Goal: Find specific page/section: Find specific page/section

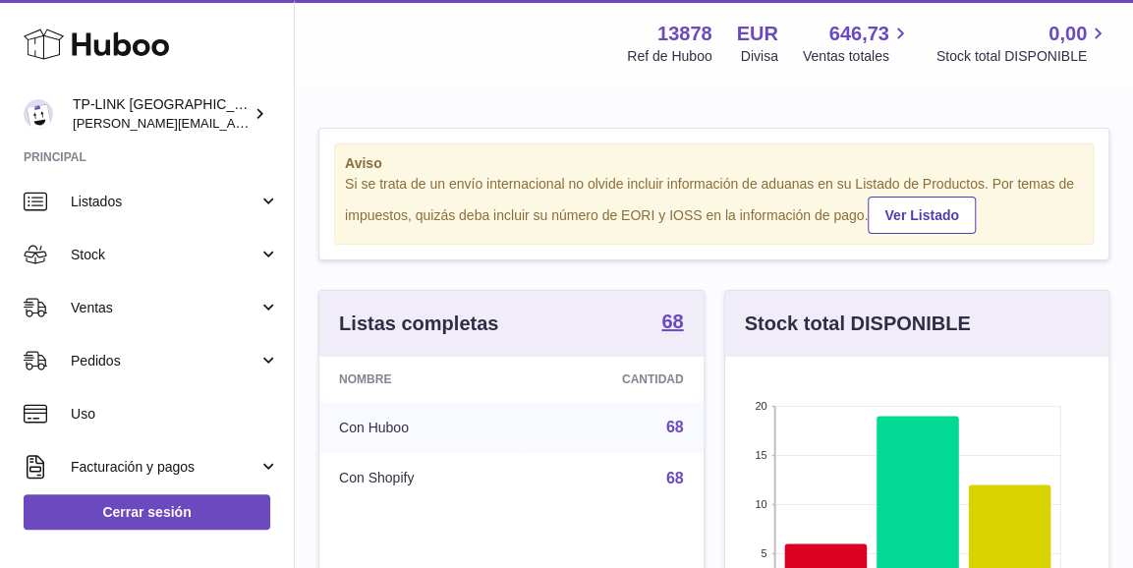
scroll to position [197, 0]
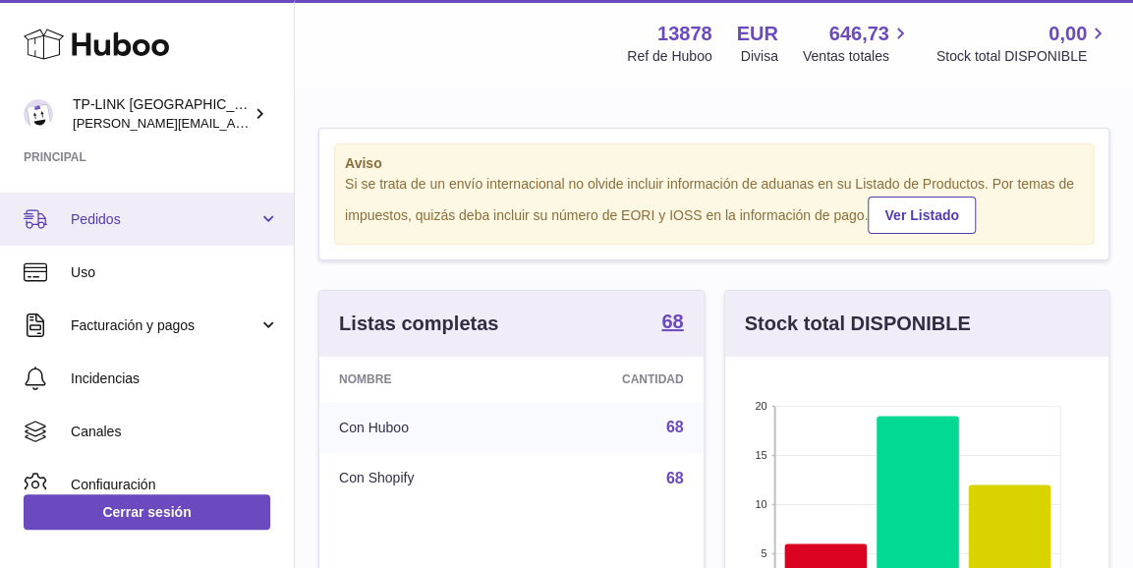
drag, startPoint x: 265, startPoint y: 213, endPoint x: 264, endPoint y: 229, distance: 15.8
click at [265, 213] on link "Pedidos" at bounding box center [147, 219] width 294 height 53
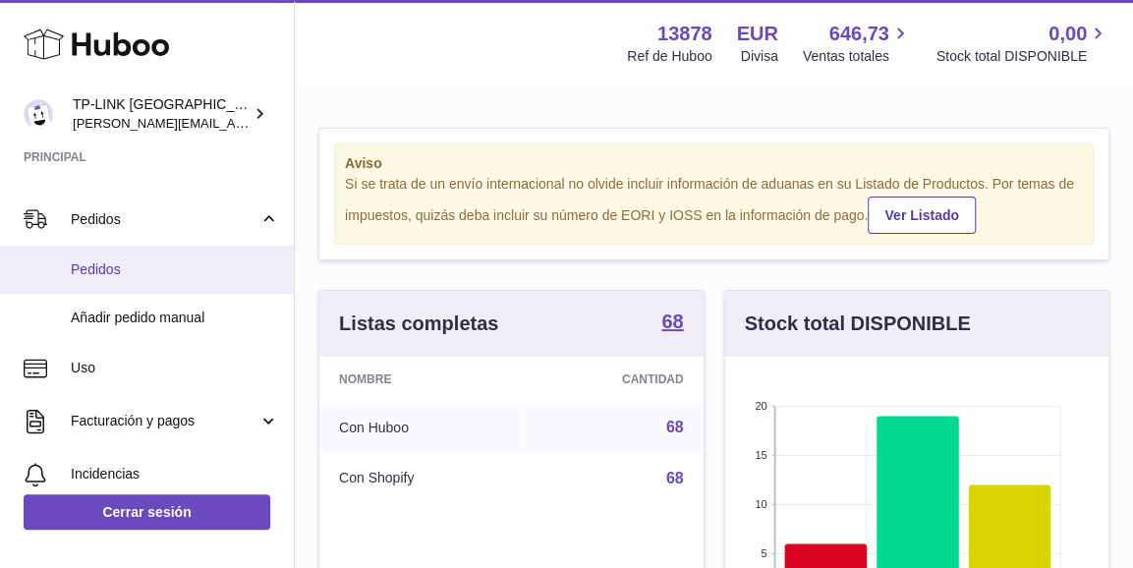
click at [118, 271] on span "Pedidos" at bounding box center [175, 269] width 208 height 19
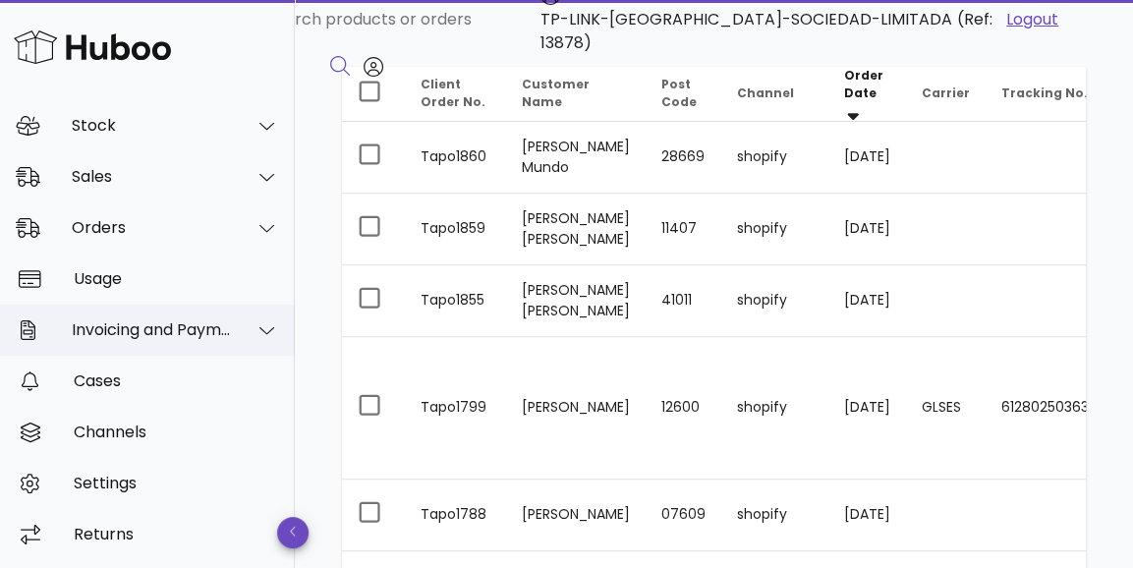
scroll to position [295, 0]
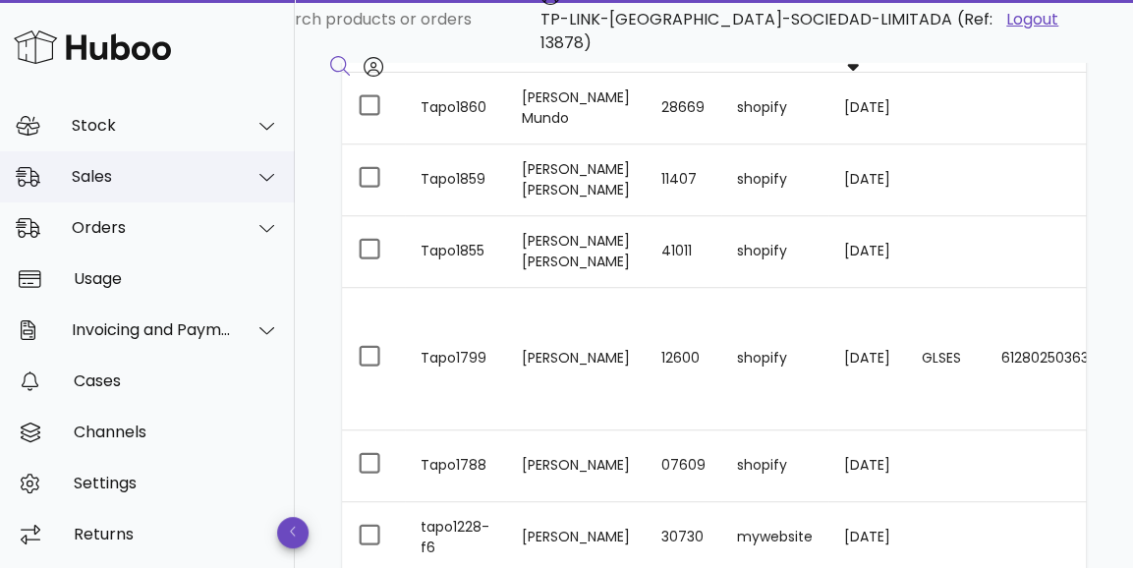
click at [259, 177] on icon at bounding box center [266, 177] width 15 height 18
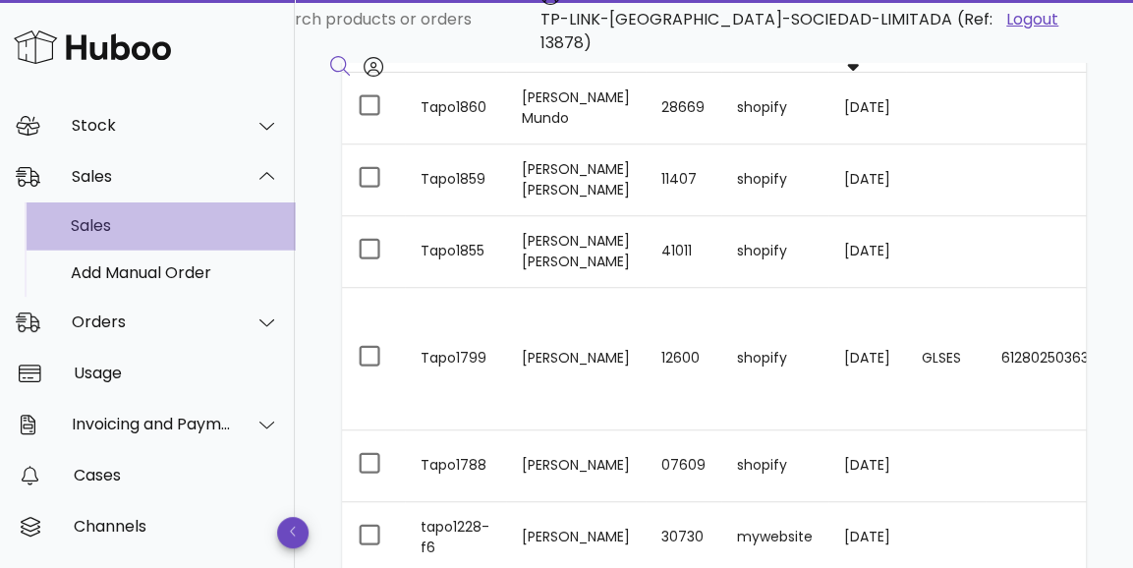
click at [109, 227] on div "Sales" at bounding box center [175, 225] width 208 height 19
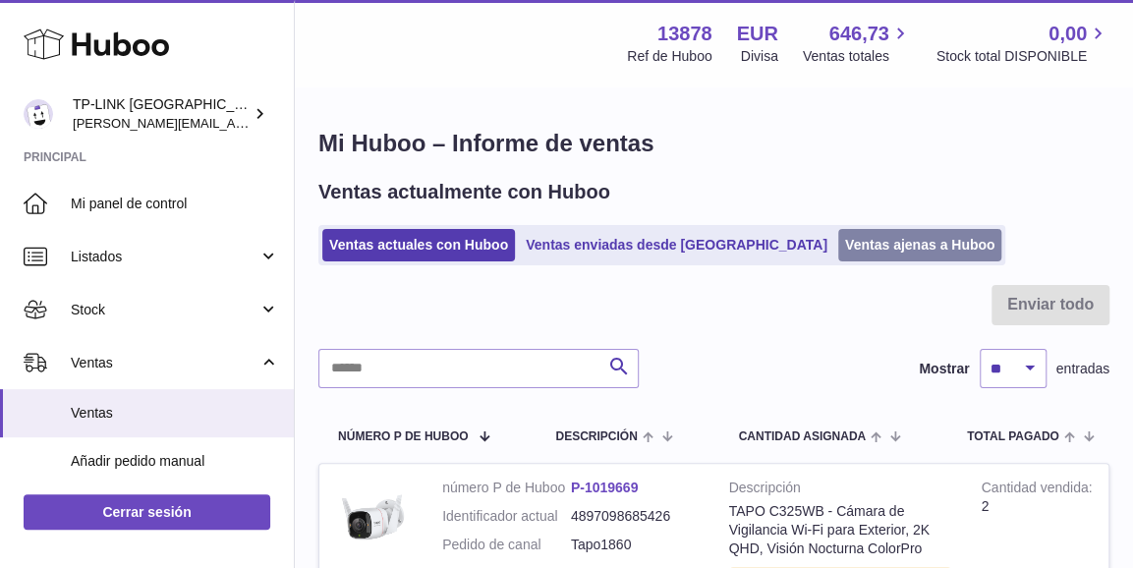
click at [842, 248] on link "Ventas ajenas a Huboo" at bounding box center [920, 245] width 164 height 32
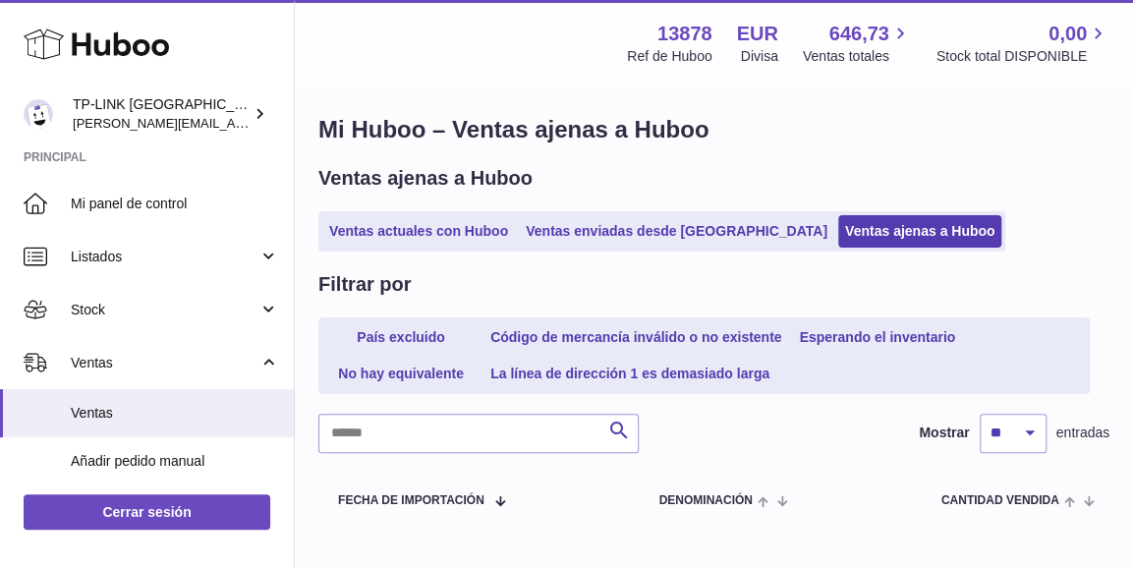
scroll to position [128, 0]
